Goal: Check status: Check status

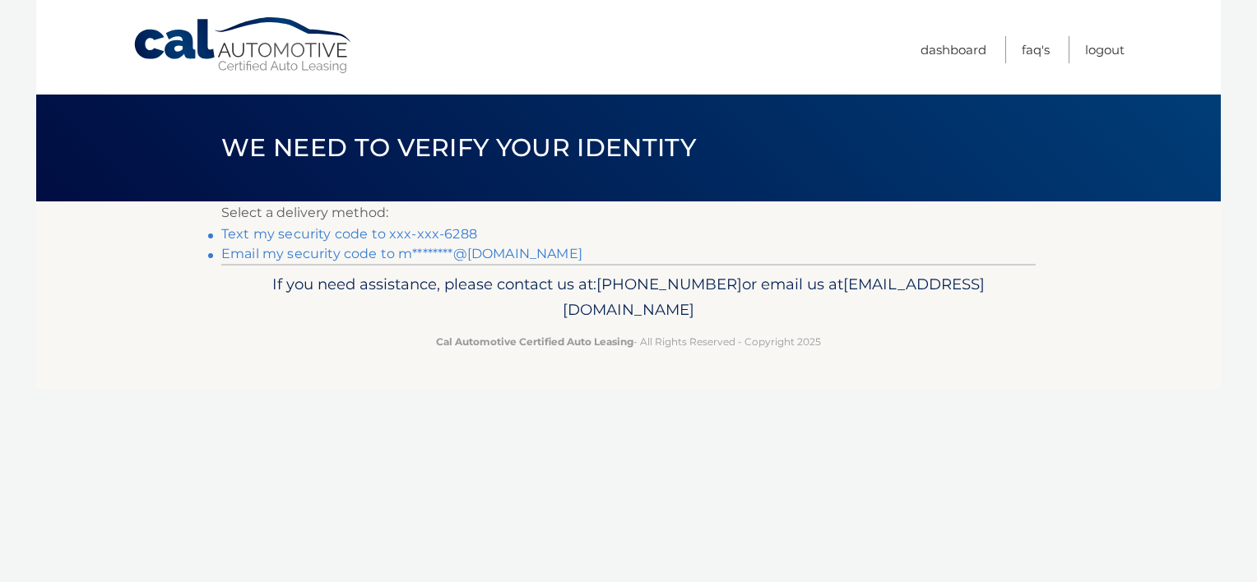
click at [364, 234] on link "Text my security code to xxx-xxx-6288" at bounding box center [349, 234] width 256 height 16
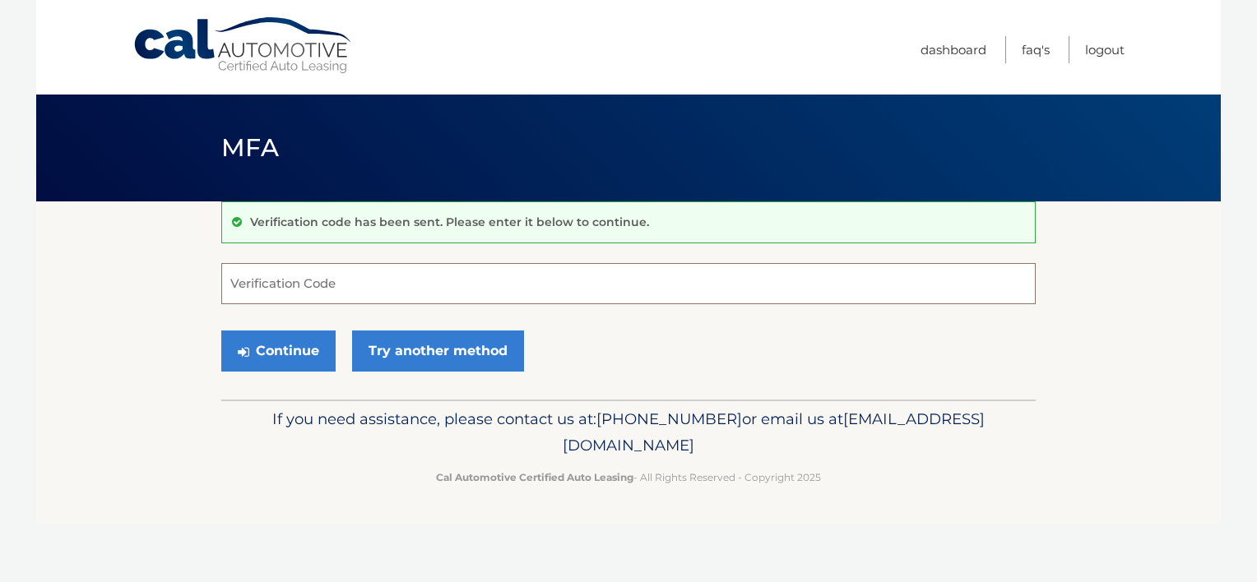
click at [352, 271] on input "Verification Code" at bounding box center [628, 283] width 814 height 41
type input "910156"
click at [221, 331] on button "Continue" at bounding box center [278, 351] width 114 height 41
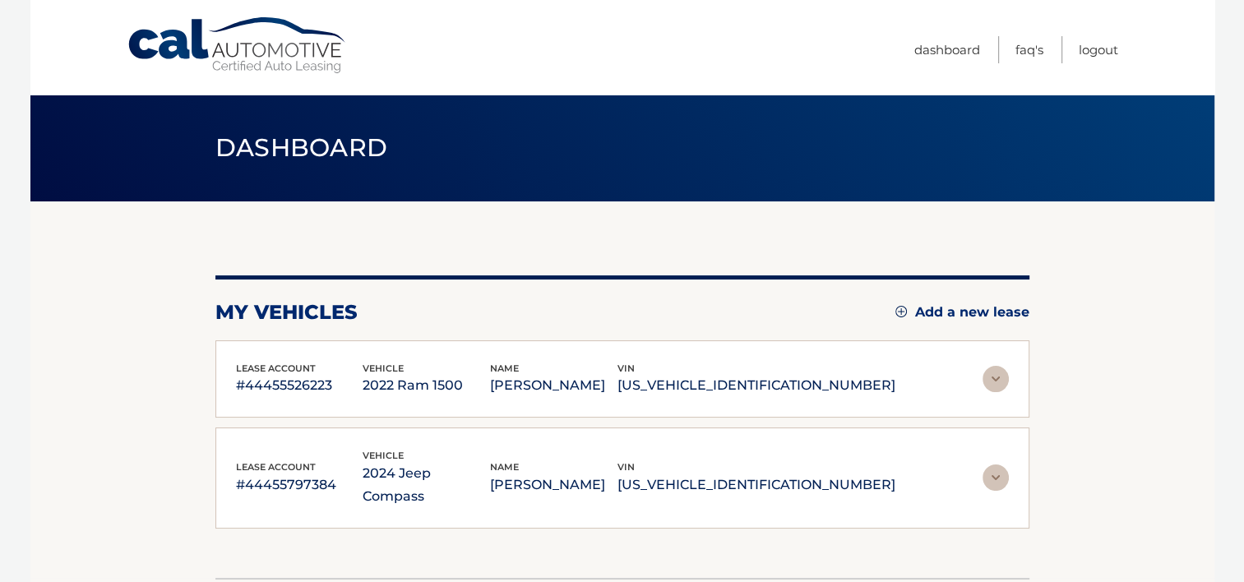
drag, startPoint x: 996, startPoint y: 382, endPoint x: 989, endPoint y: 388, distance: 9.3
click at [996, 382] on img at bounding box center [996, 379] width 26 height 26
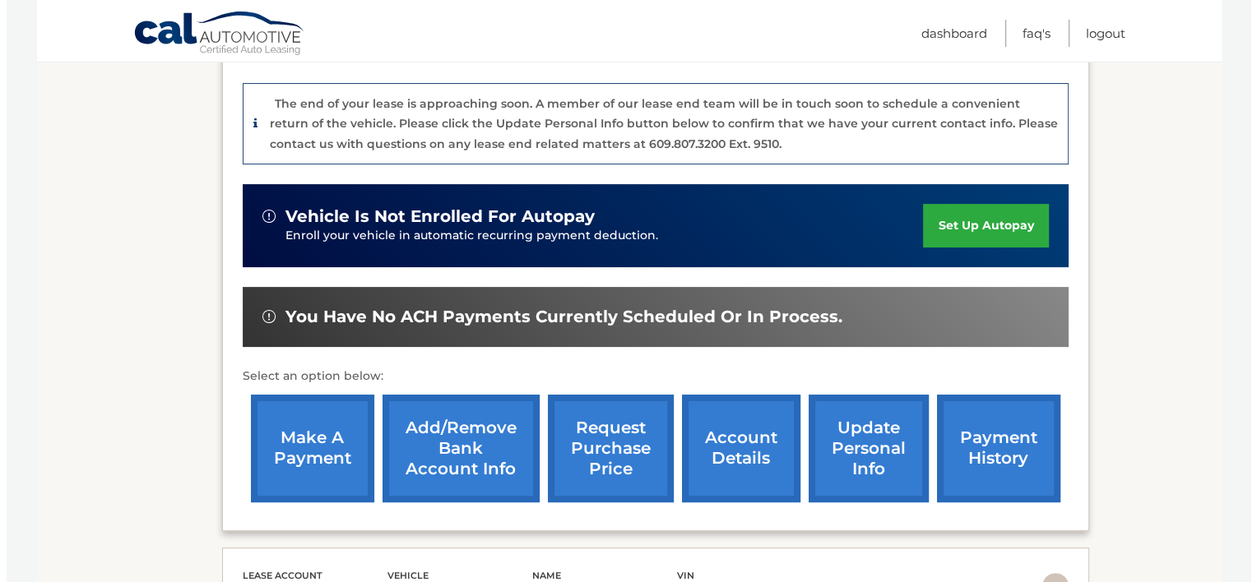
scroll to position [411, 0]
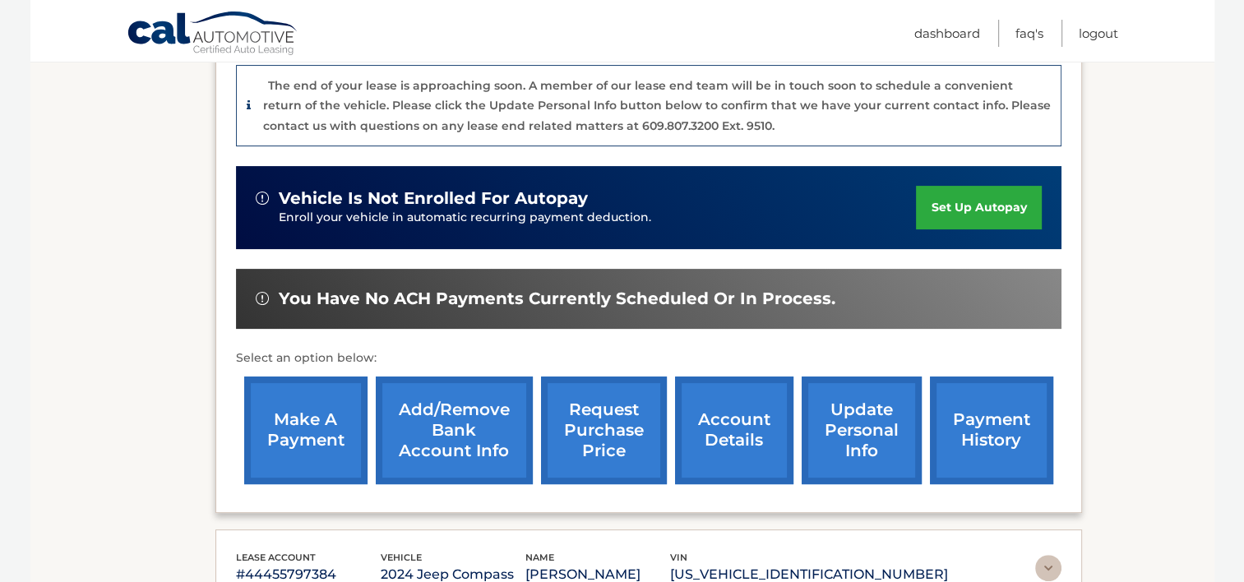
click at [594, 415] on link "request purchase price" at bounding box center [604, 431] width 126 height 108
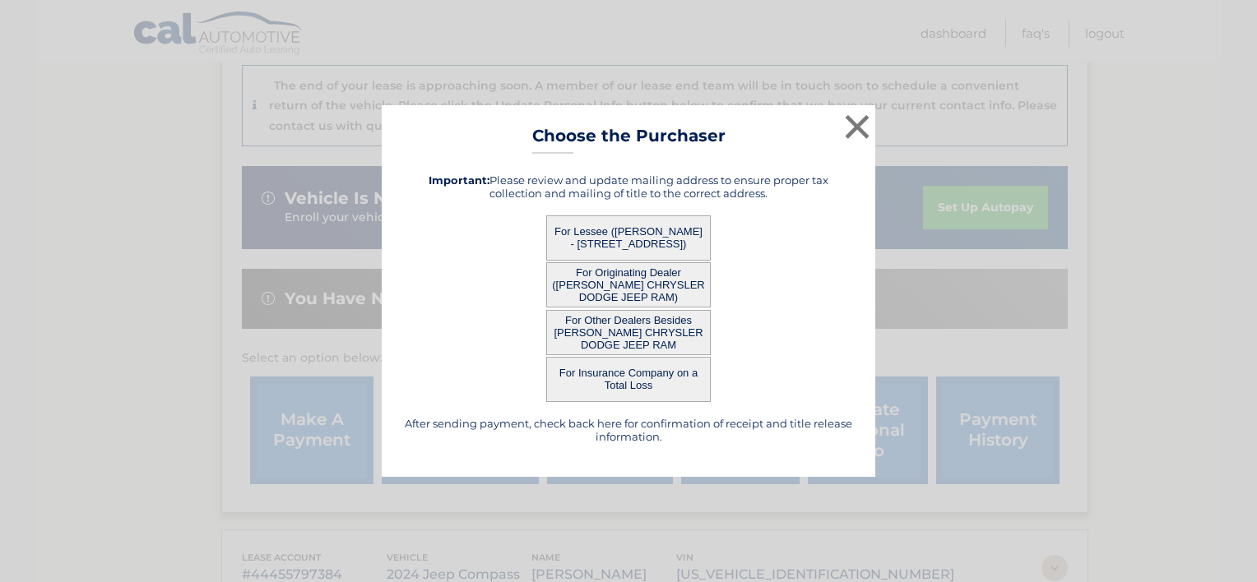
click at [615, 237] on button "For Lessee (MATTHEW FELEPPA - 21155 SERENITY DR, , MEADVILLE, PA 16335)" at bounding box center [628, 237] width 164 height 45
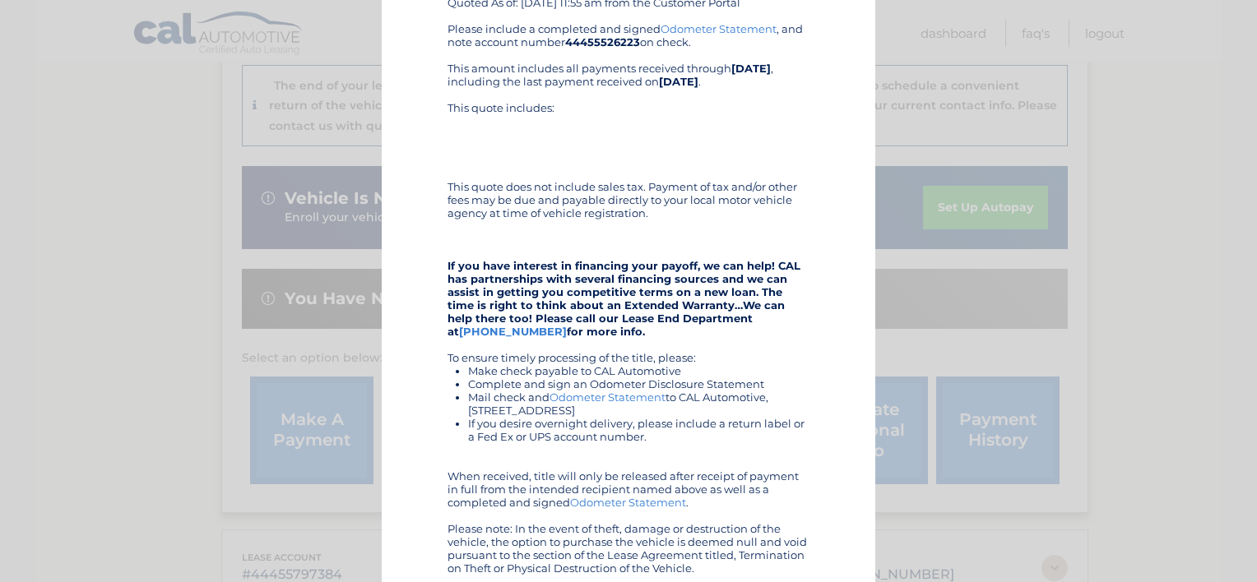
scroll to position [247, 0]
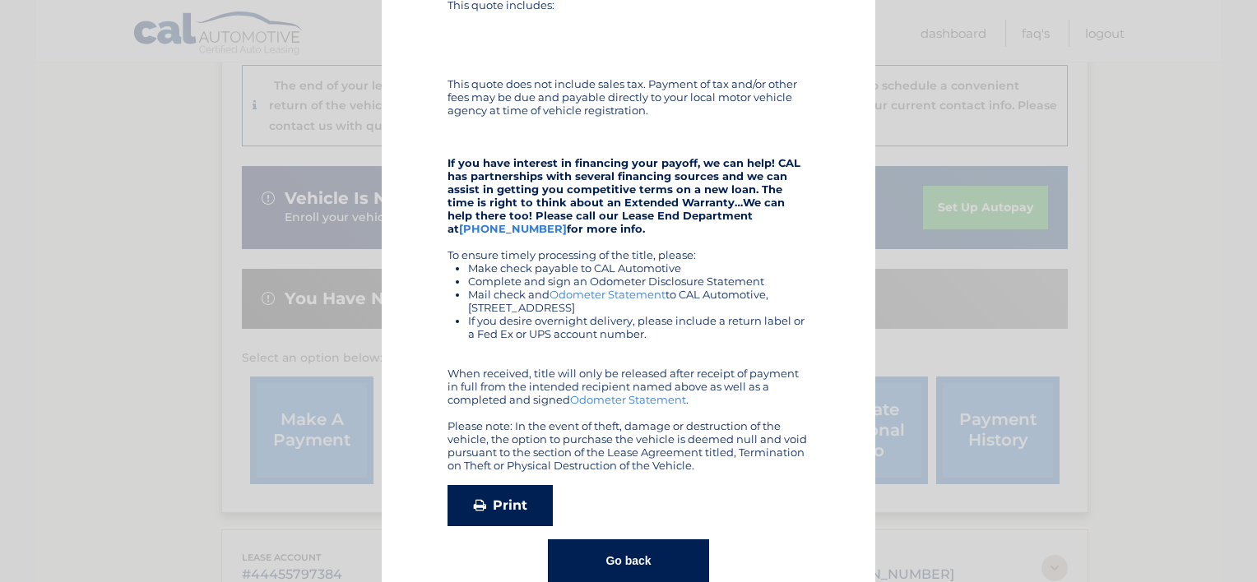
click at [500, 500] on link "Print" at bounding box center [499, 505] width 105 height 41
